Goal: Information Seeking & Learning: Find specific fact

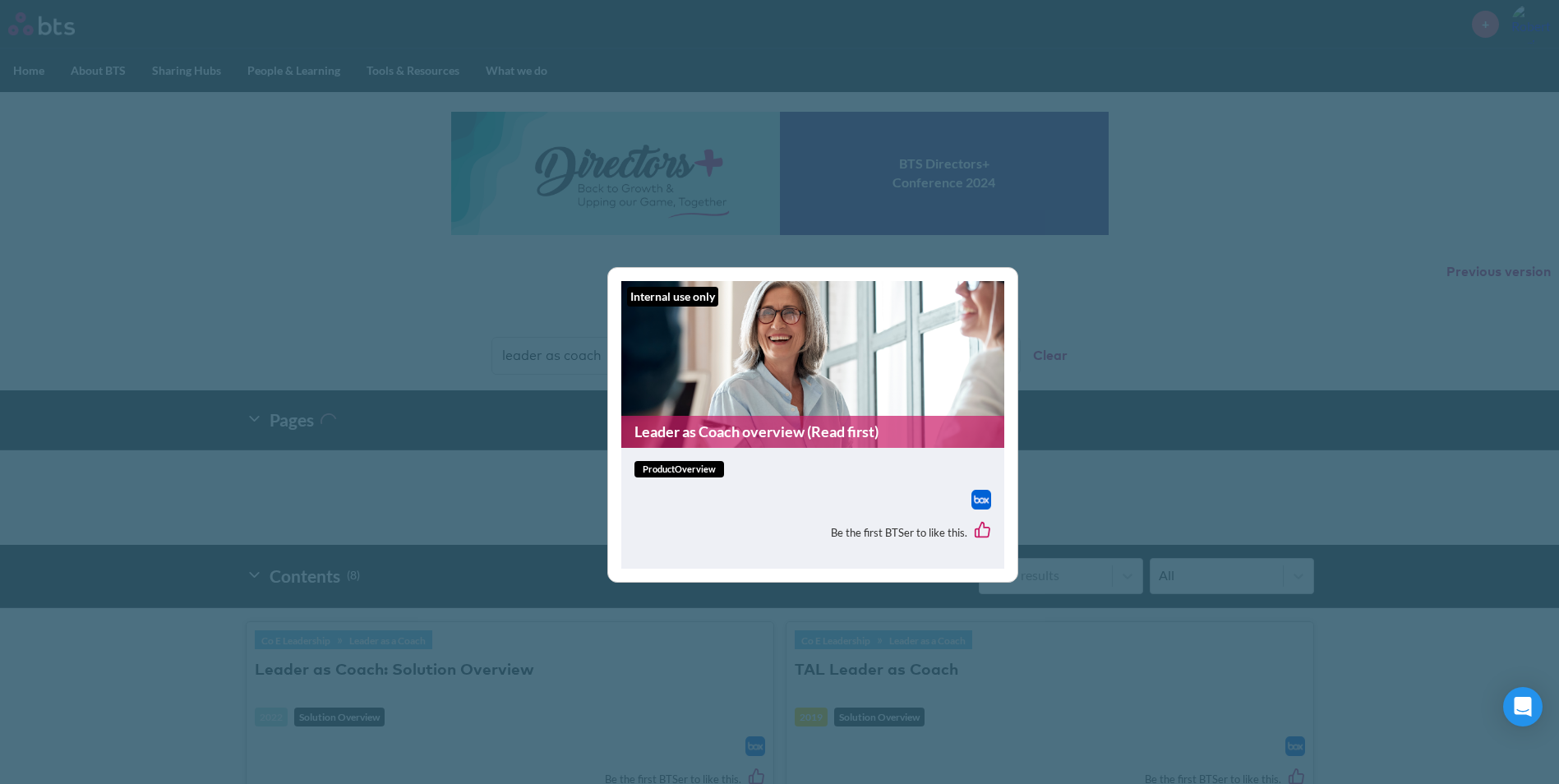
scroll to position [575, 0]
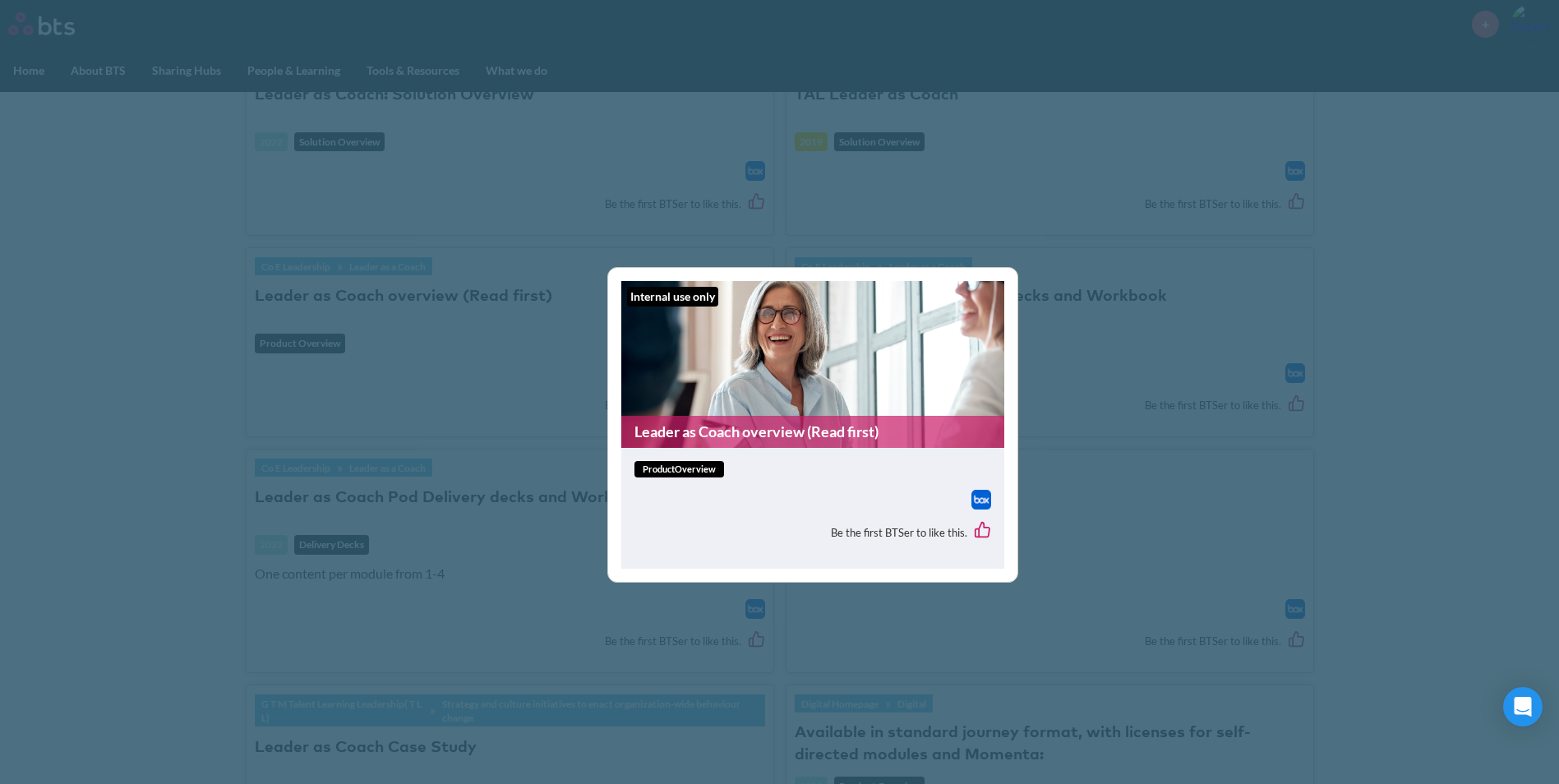
drag, startPoint x: 791, startPoint y: 608, endPoint x: 718, endPoint y: 592, distance: 74.7
click at [739, 600] on div "Internal use only Leader as Coach overview (Read first) productOverview Be the …" at bounding box center [779, 392] width 1559 height 784
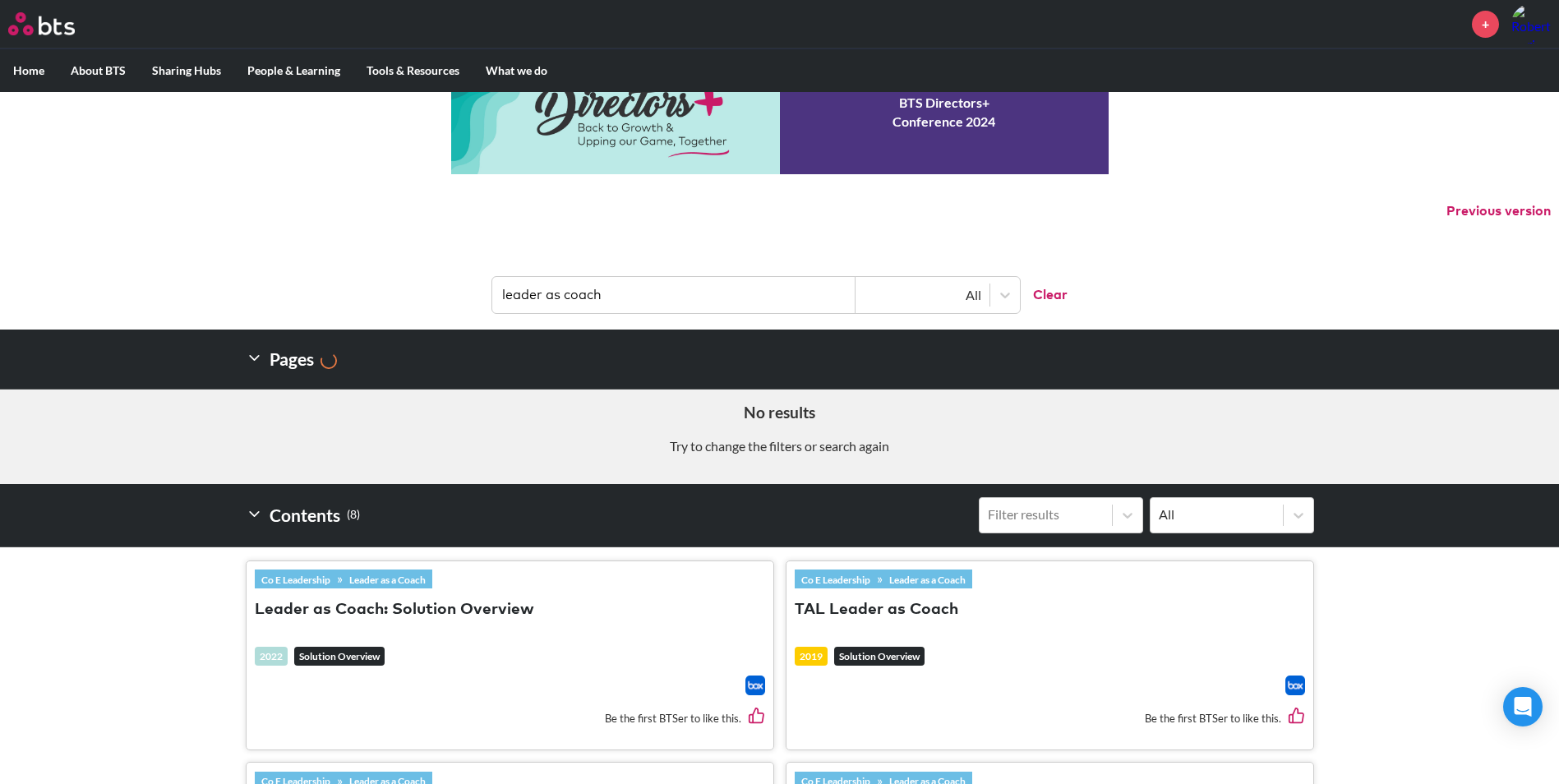
scroll to position [0, 0]
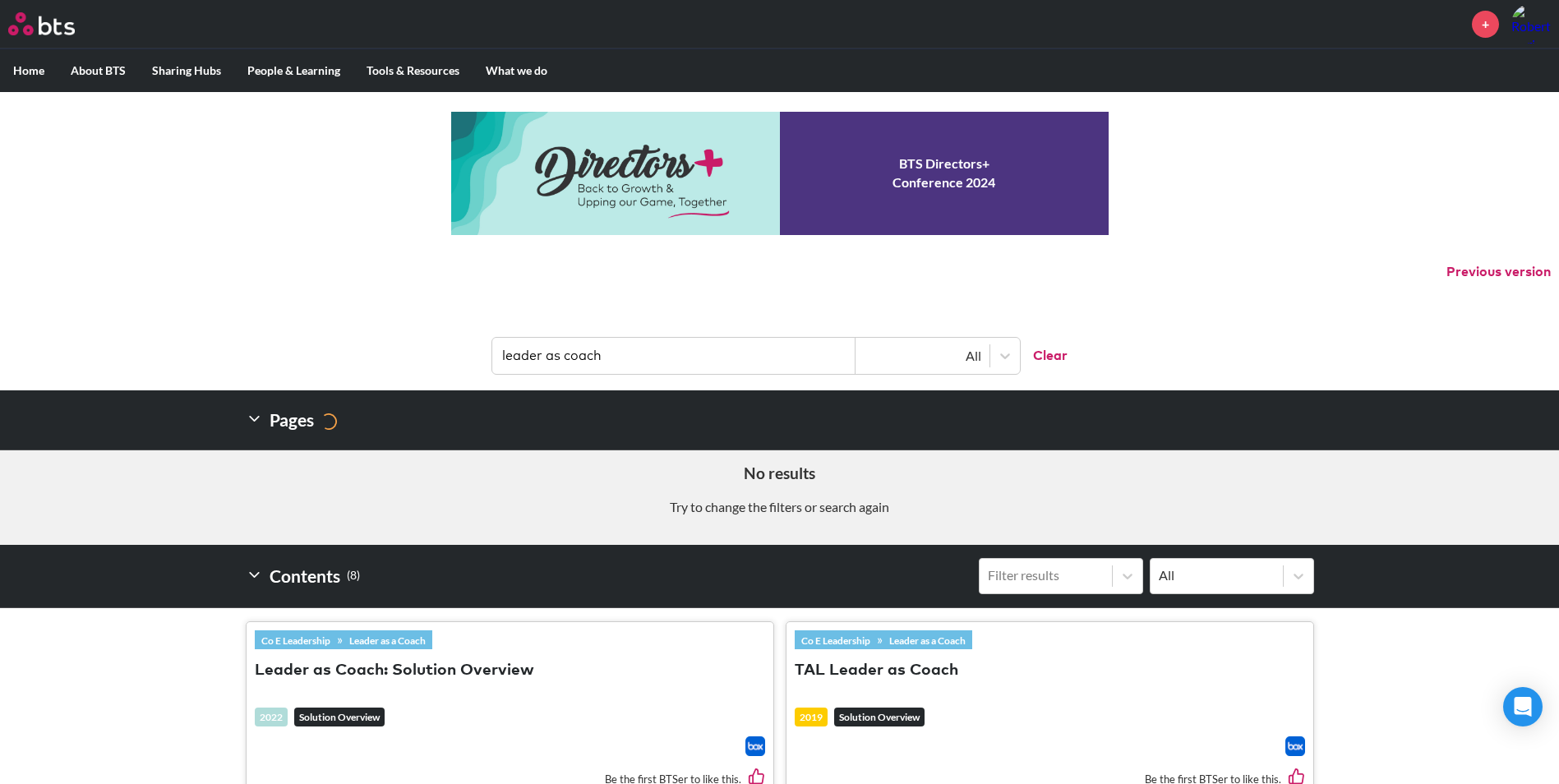
drag, startPoint x: 630, startPoint y: 355, endPoint x: 476, endPoint y: 355, distance: 154.0
click at [476, 355] on header "leader as coach All Clear" at bounding box center [779, 348] width 1559 height 85
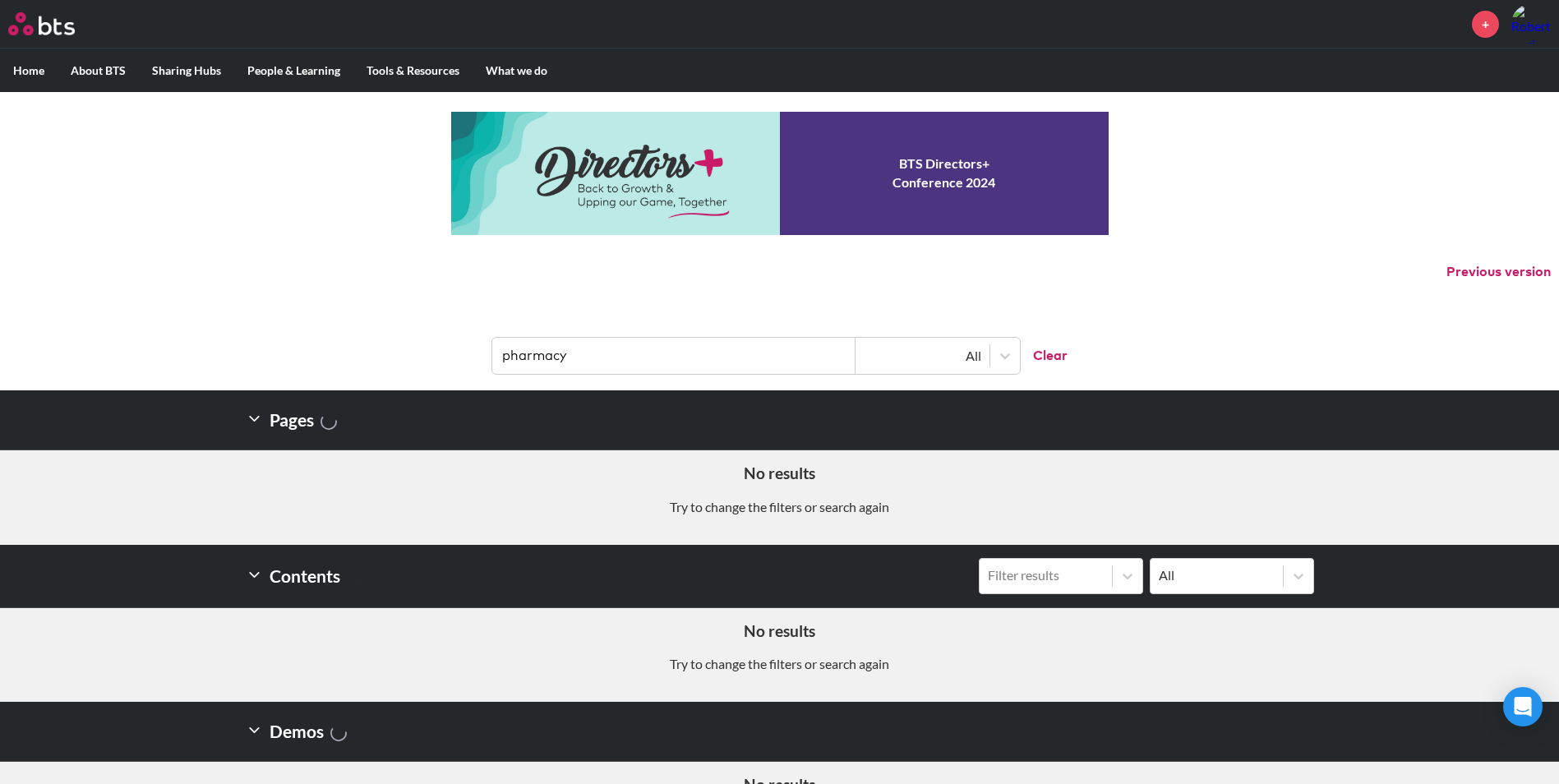
type input "pharmac"
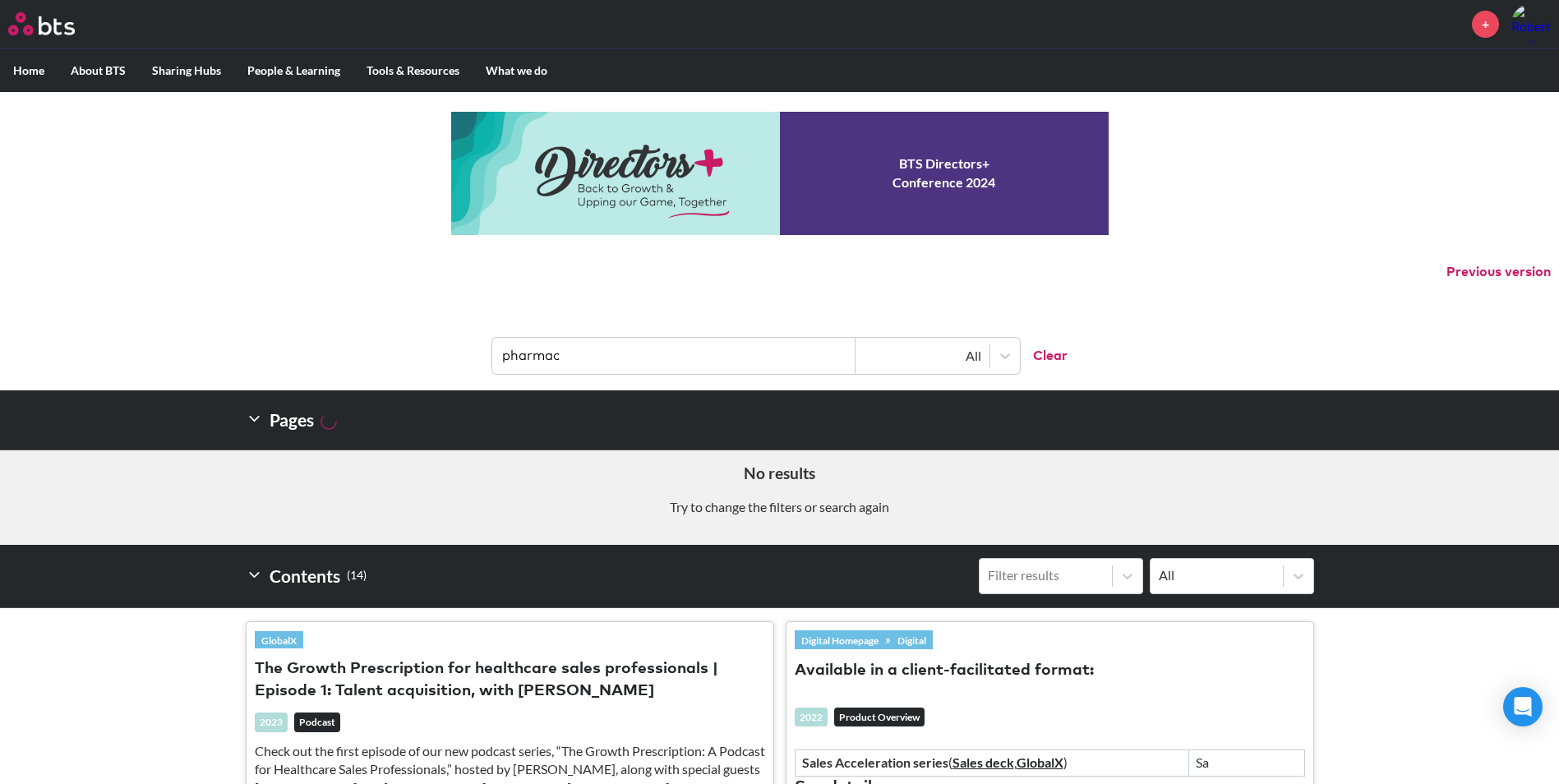
drag, startPoint x: 609, startPoint y: 345, endPoint x: 466, endPoint y: 368, distance: 144.8
click at [466, 368] on header "pharmac All Clear" at bounding box center [779, 348] width 1559 height 85
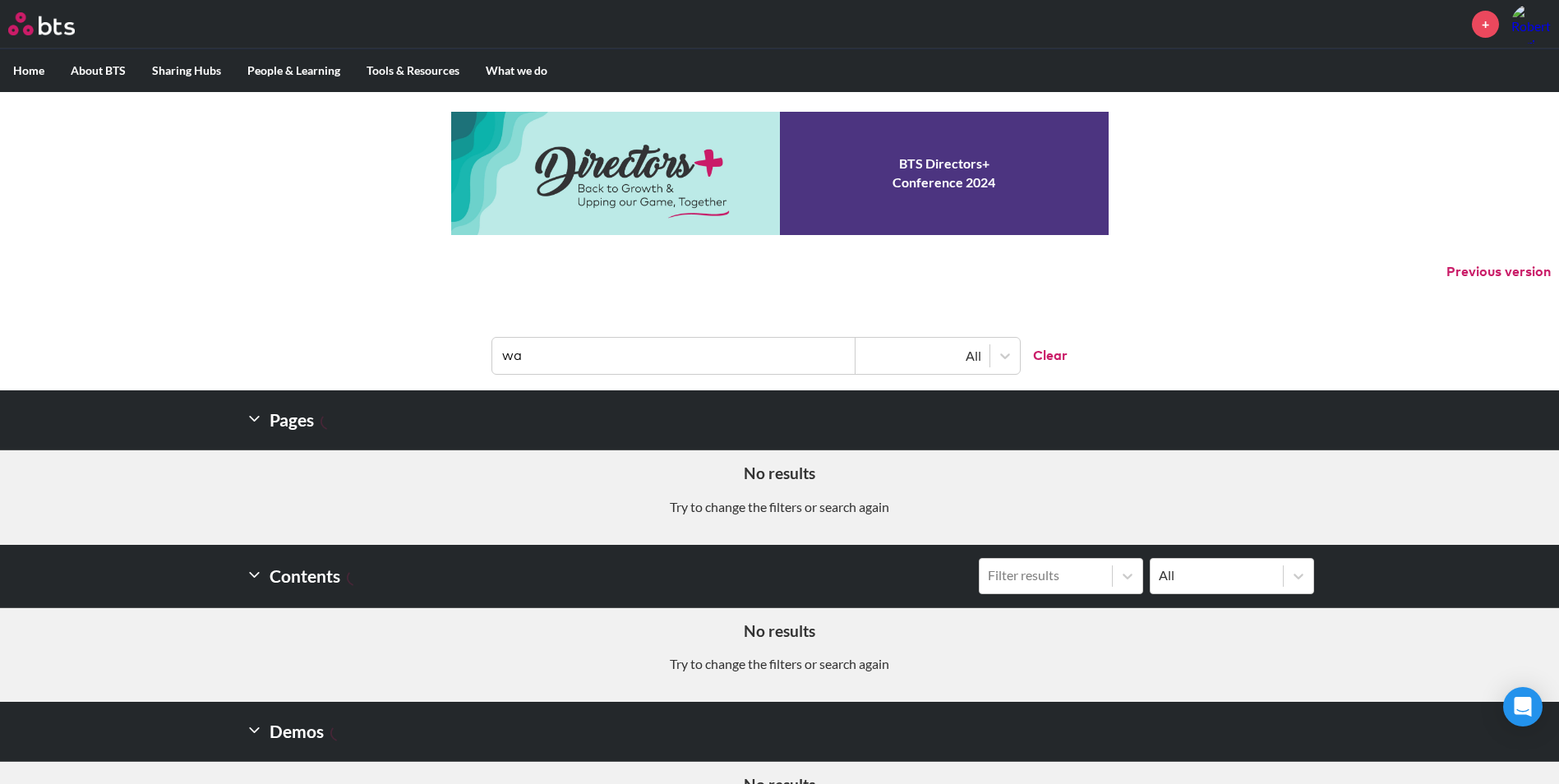
type input "w"
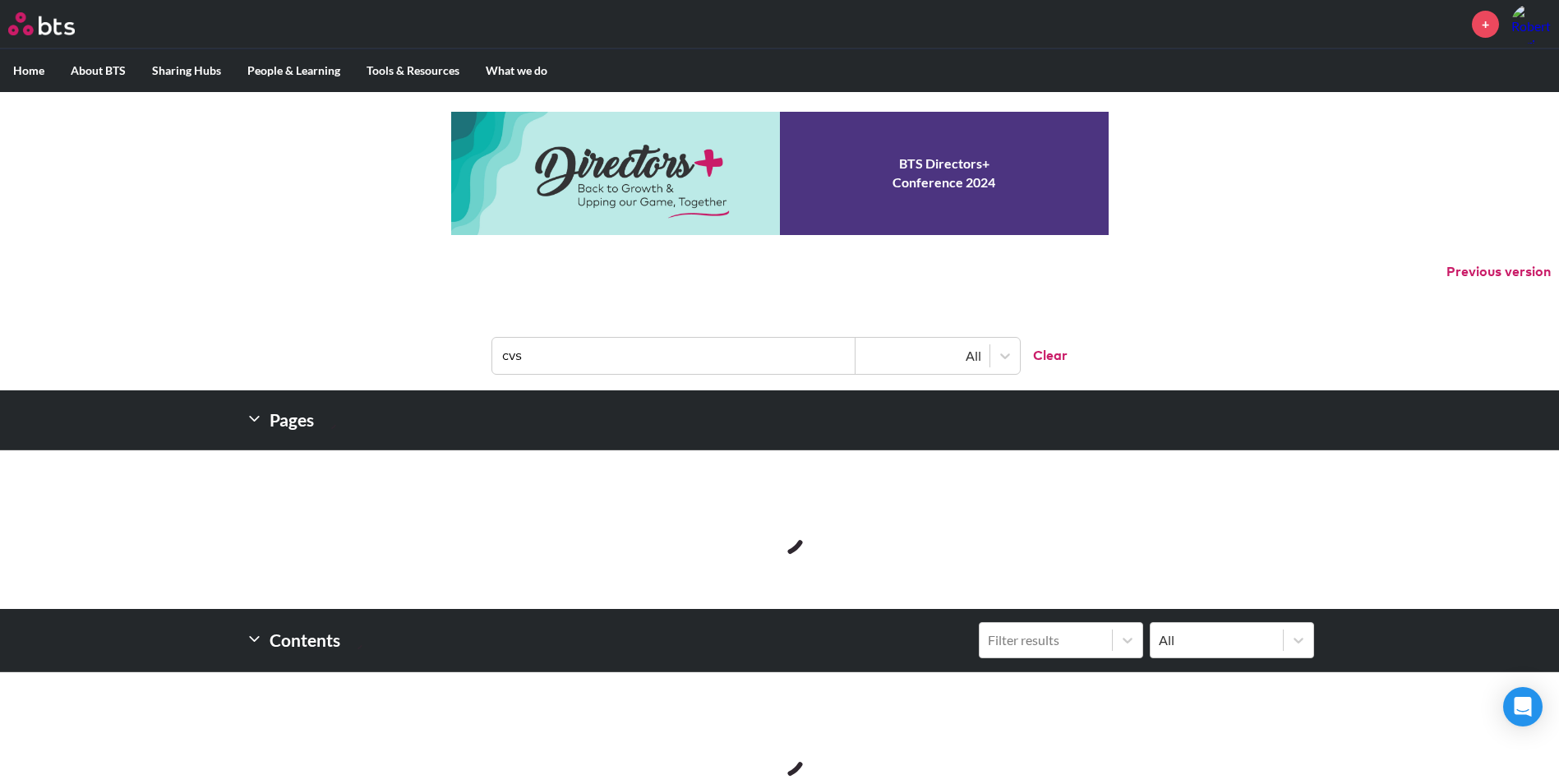
type input "cvs"
